Goal: Information Seeking & Learning: Learn about a topic

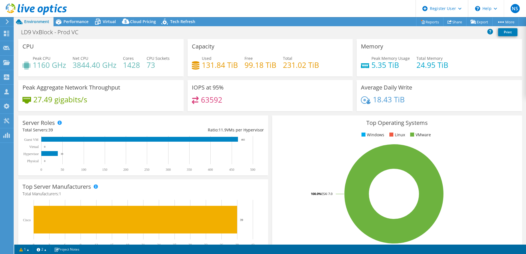
select select "USD"
click at [97, 23] on icon at bounding box center [98, 22] width 6 height 5
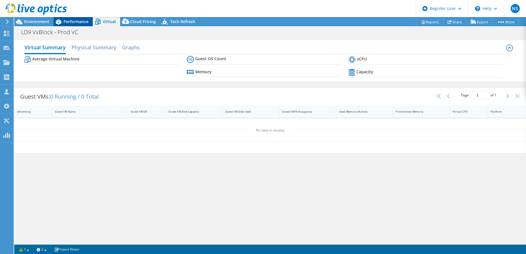
click at [80, 23] on span "Performance" at bounding box center [75, 21] width 25 height 5
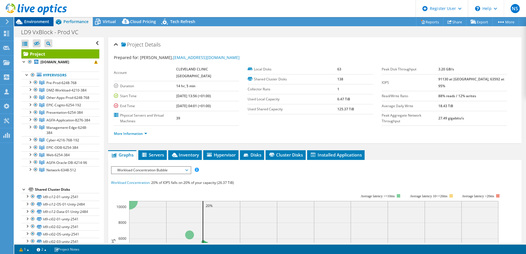
click at [36, 22] on span "Environment" at bounding box center [36, 21] width 25 height 5
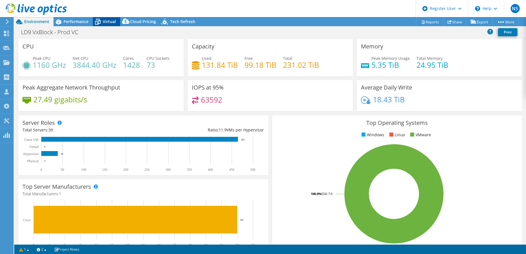
click at [114, 24] on span "Virtual" at bounding box center [109, 21] width 13 height 5
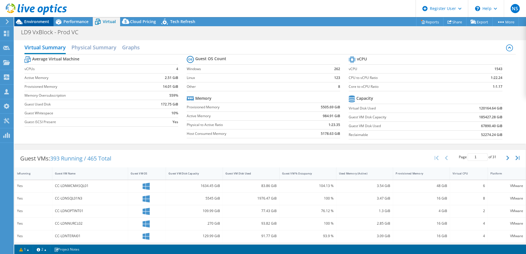
click at [38, 20] on span "Environment" at bounding box center [36, 21] width 25 height 5
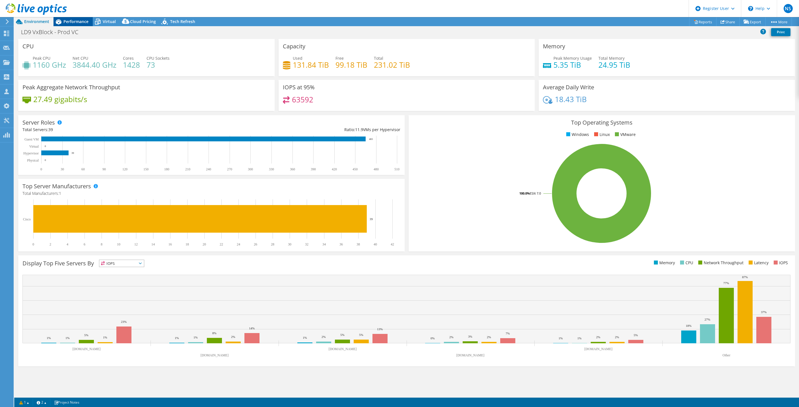
click at [83, 20] on span "Performance" at bounding box center [75, 21] width 25 height 5
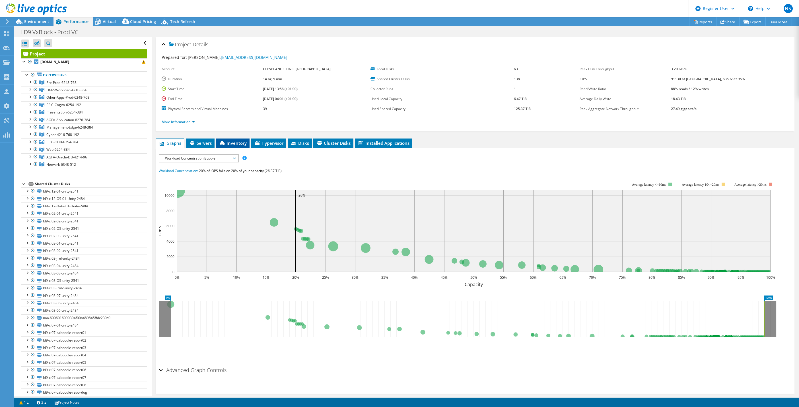
click at [228, 143] on span "Inventory" at bounding box center [233, 143] width 28 height 6
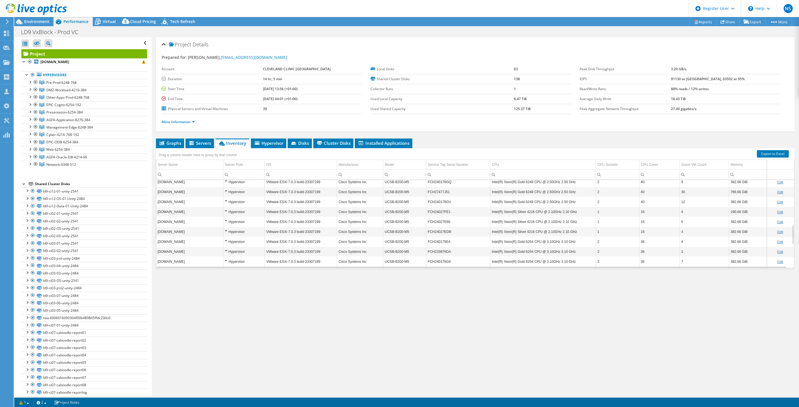
scroll to position [202, 0]
click at [31, 22] on span "Environment" at bounding box center [36, 21] width 25 height 5
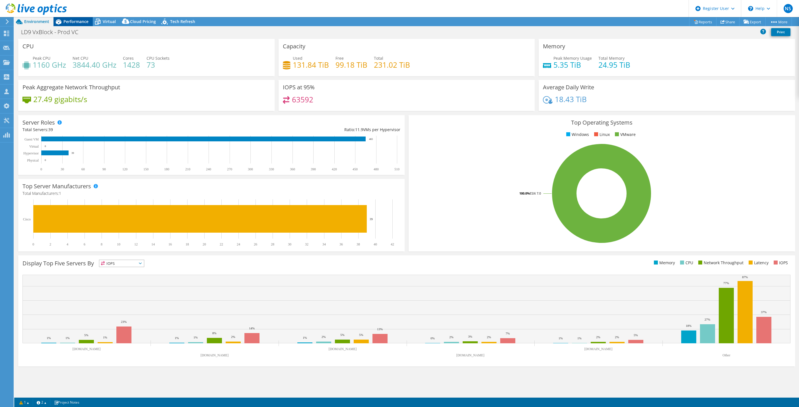
click at [76, 23] on span "Performance" at bounding box center [75, 21] width 25 height 5
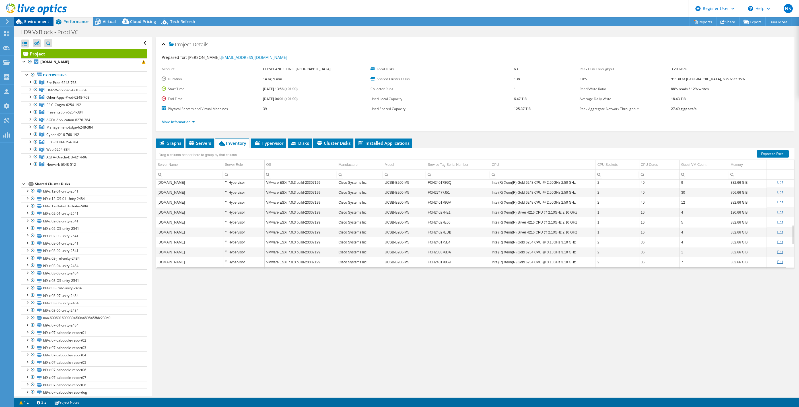
click at [42, 20] on span "Environment" at bounding box center [36, 21] width 25 height 5
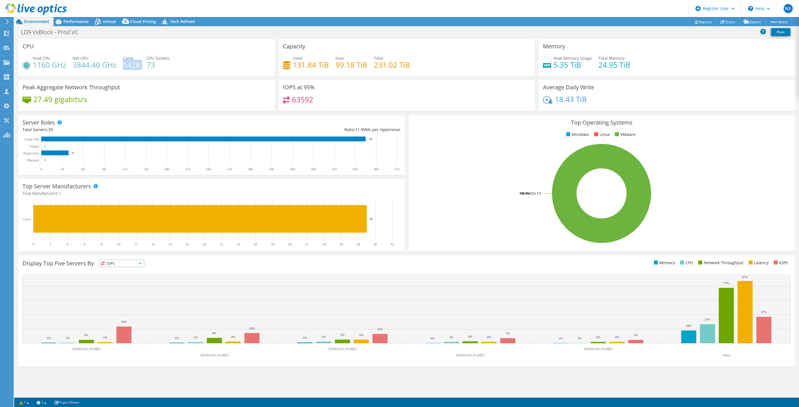
drag, startPoint x: 141, startPoint y: 66, endPoint x: 123, endPoint y: 64, distance: 18.0
click at [123, 64] on div "Peak CPU 1160 GHz Net CPU 3844.40 GHz Cores 1428 CPU Sockets 73" at bounding box center [146, 64] width 248 height 19
drag, startPoint x: 123, startPoint y: 64, endPoint x: 171, endPoint y: 76, distance: 49.5
click at [171, 76] on div "CPU Peak CPU 1160 GHz Net CPU 3844.40 GHz Cores 1428 CPU Sockets 73" at bounding box center [146, 59] width 260 height 41
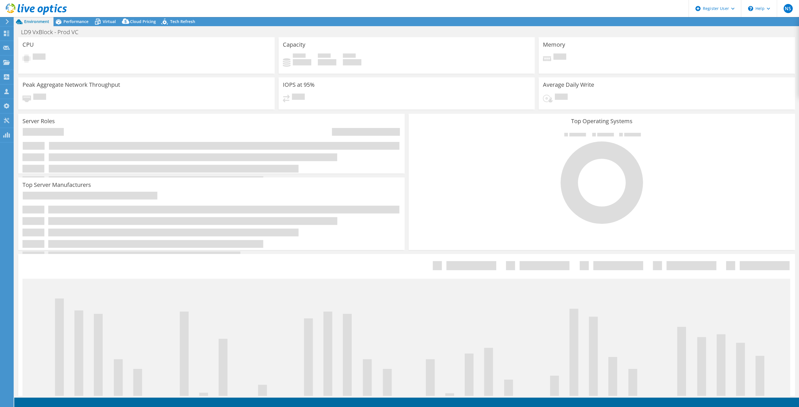
select select "USD"
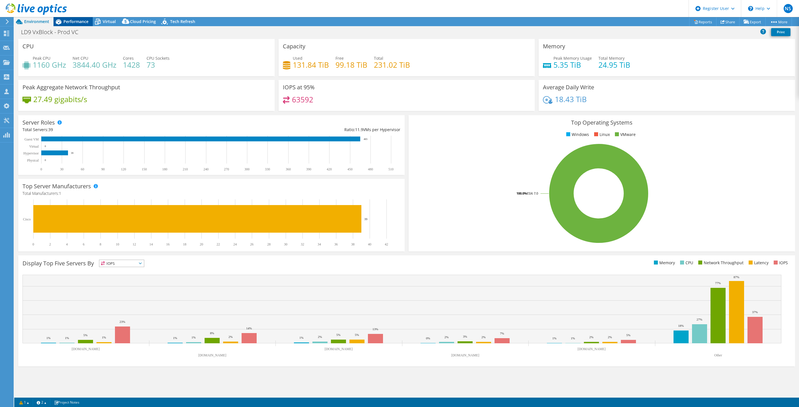
click at [75, 21] on span "Performance" at bounding box center [75, 21] width 25 height 5
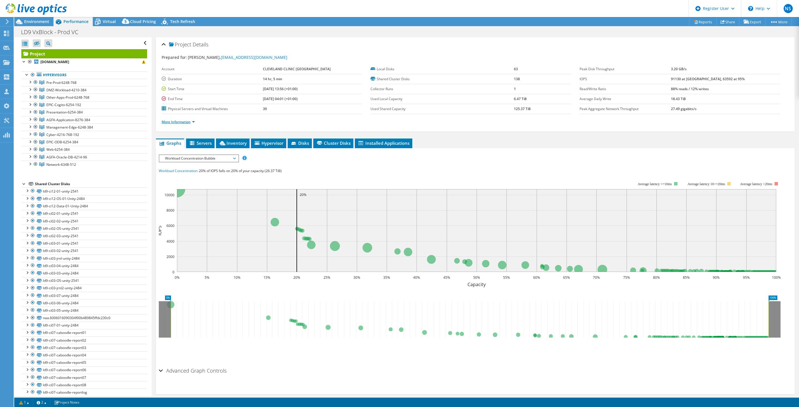
click at [190, 121] on link "More Information" at bounding box center [178, 122] width 33 height 5
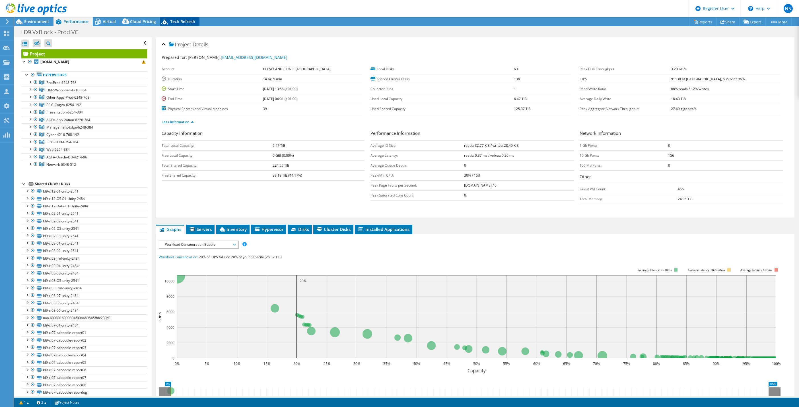
click at [184, 21] on span "Tech Refresh" at bounding box center [182, 21] width 25 height 5
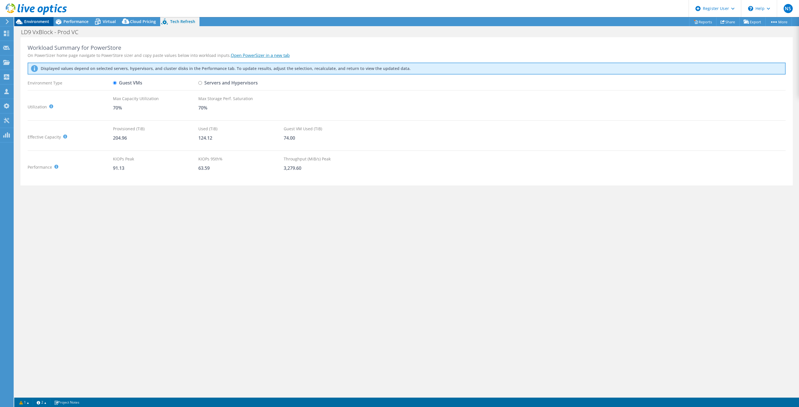
click at [40, 21] on span "Environment" at bounding box center [36, 21] width 25 height 5
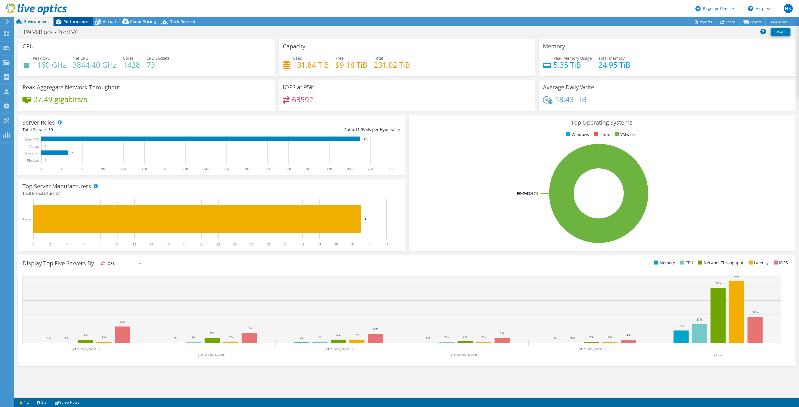
click at [75, 21] on span "Performance" at bounding box center [75, 21] width 25 height 5
